Goal: Task Accomplishment & Management: Manage account settings

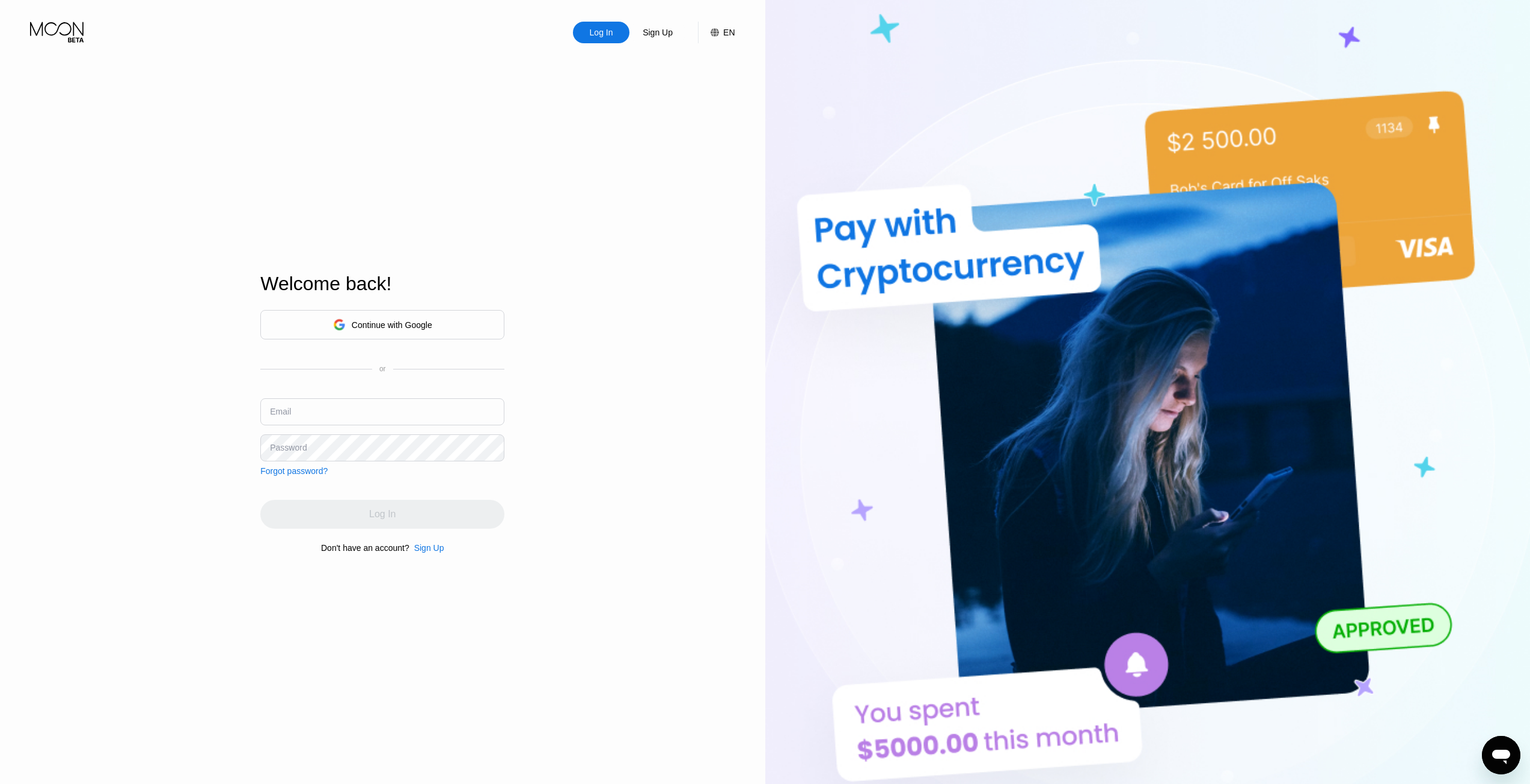
click at [319, 412] on input "text" at bounding box center [382, 412] width 244 height 27
paste input "[EMAIL_ADDRESS][DOMAIN_NAME]"
type input "[EMAIL_ADDRESS][DOMAIN_NAME]"
click at [374, 513] on div "Log In" at bounding box center [382, 514] width 26 height 12
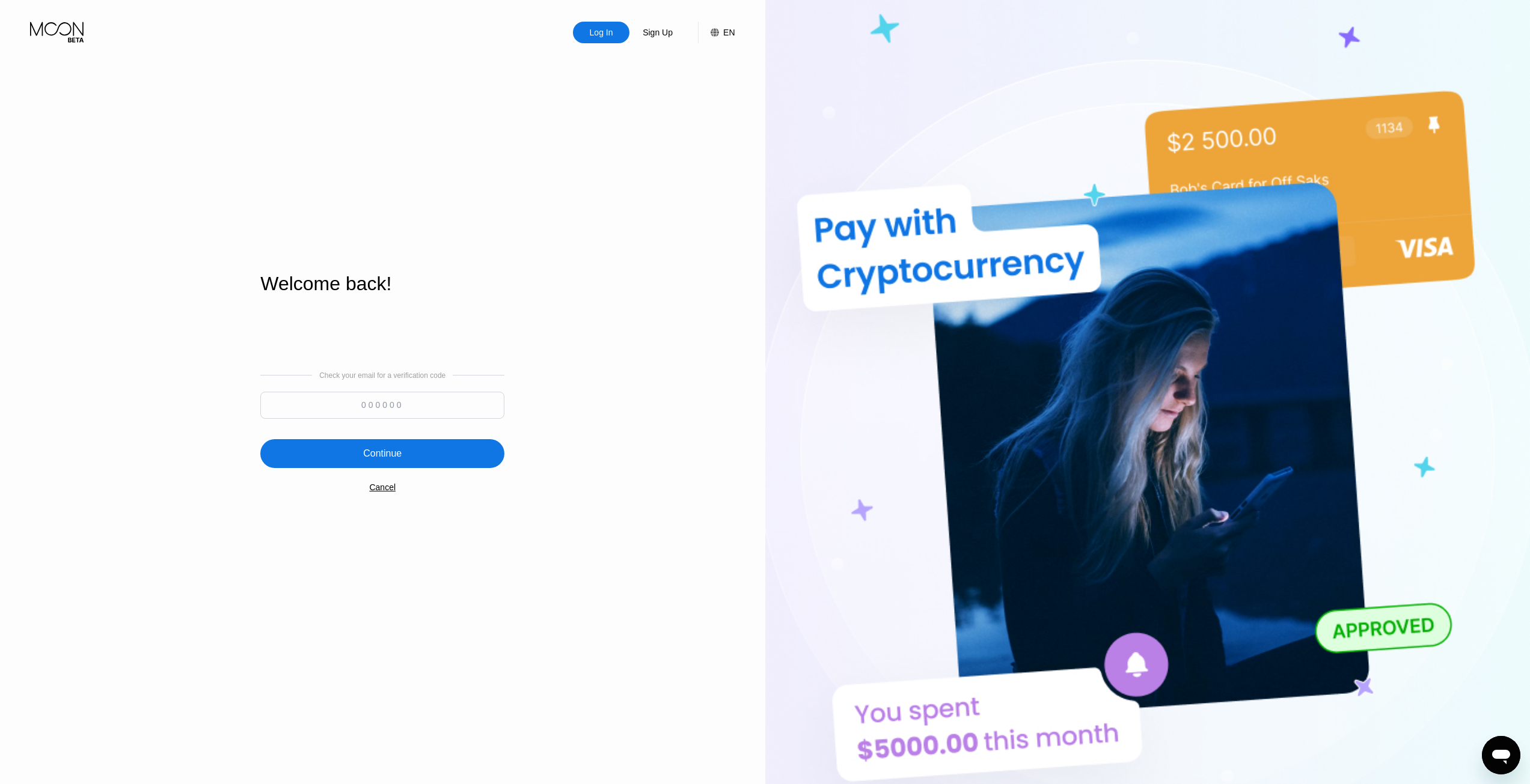
click at [434, 409] on input at bounding box center [382, 405] width 244 height 27
type input "314878"
click at [385, 459] on div "Continue" at bounding box center [382, 454] width 39 height 12
click at [426, 449] on div "Continue" at bounding box center [382, 449] width 244 height 29
click at [376, 497] on div "Cancel" at bounding box center [382, 492] width 26 height 9
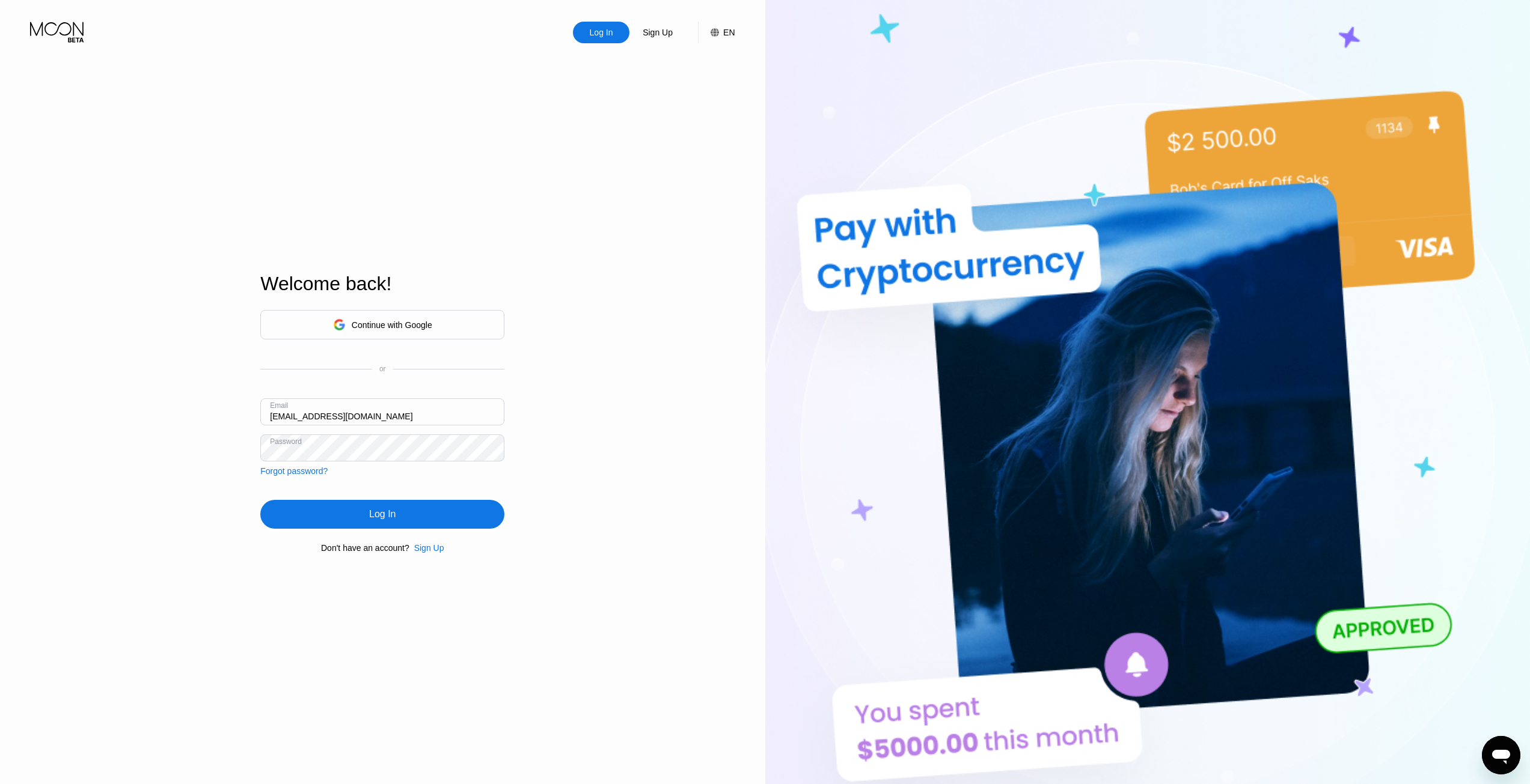
click at [414, 517] on div "Log In" at bounding box center [382, 514] width 244 height 29
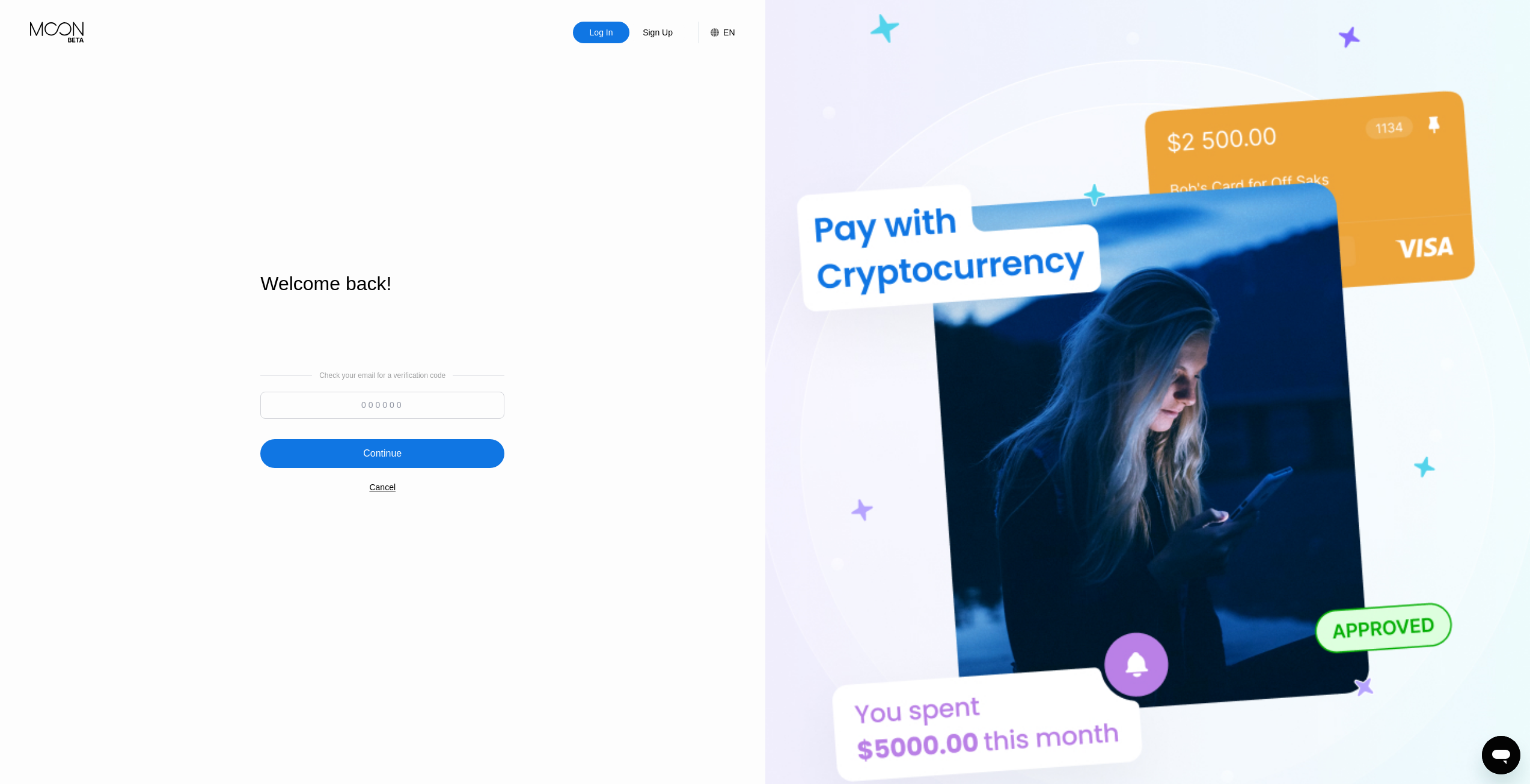
click at [398, 410] on input at bounding box center [382, 405] width 244 height 27
paste input "531870"
type input "531870"
click at [398, 454] on div "Continue" at bounding box center [382, 454] width 39 height 12
